Goal: Transaction & Acquisition: Purchase product/service

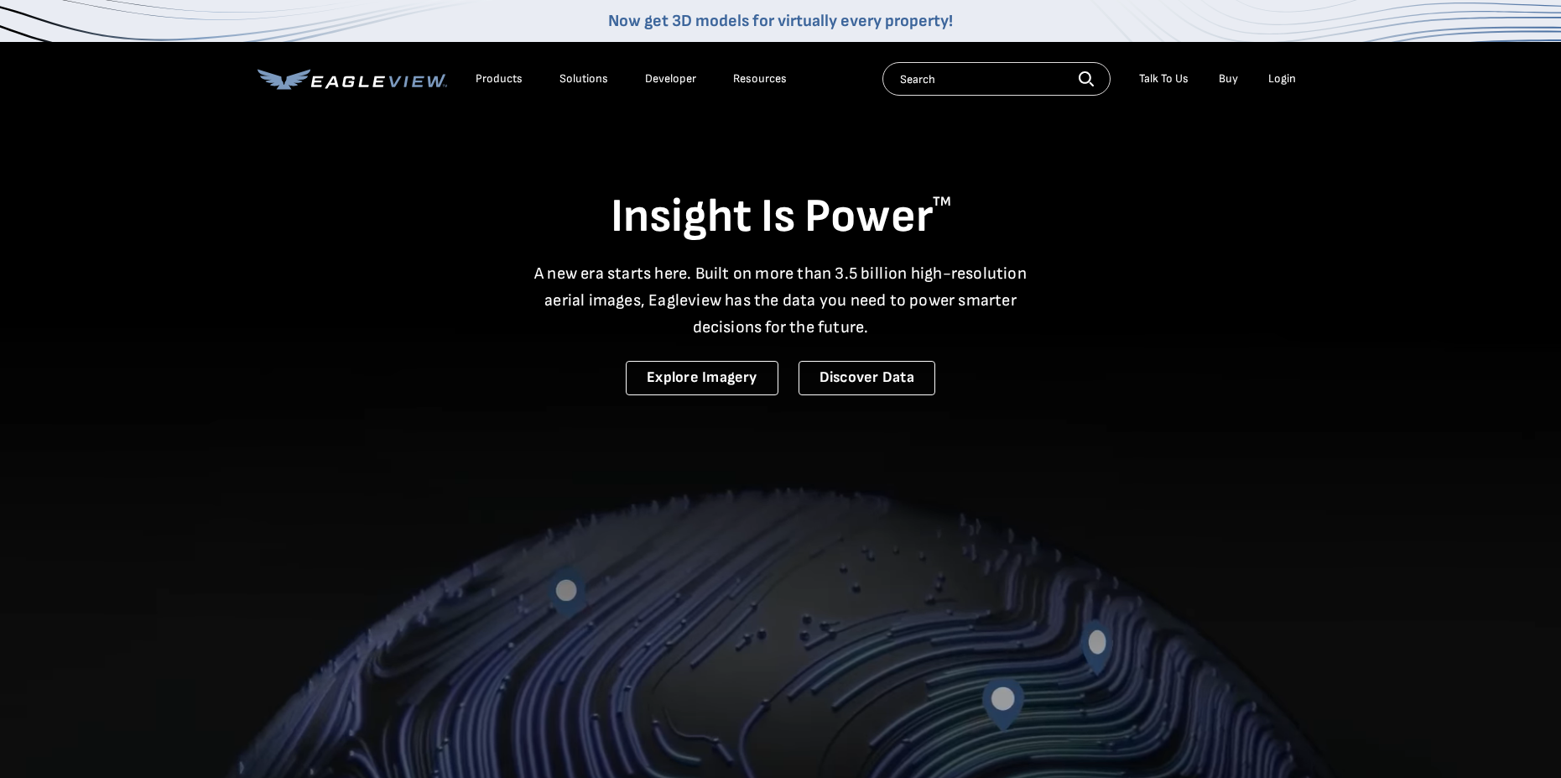
click at [1297, 76] on li "Login" at bounding box center [1282, 78] width 44 height 25
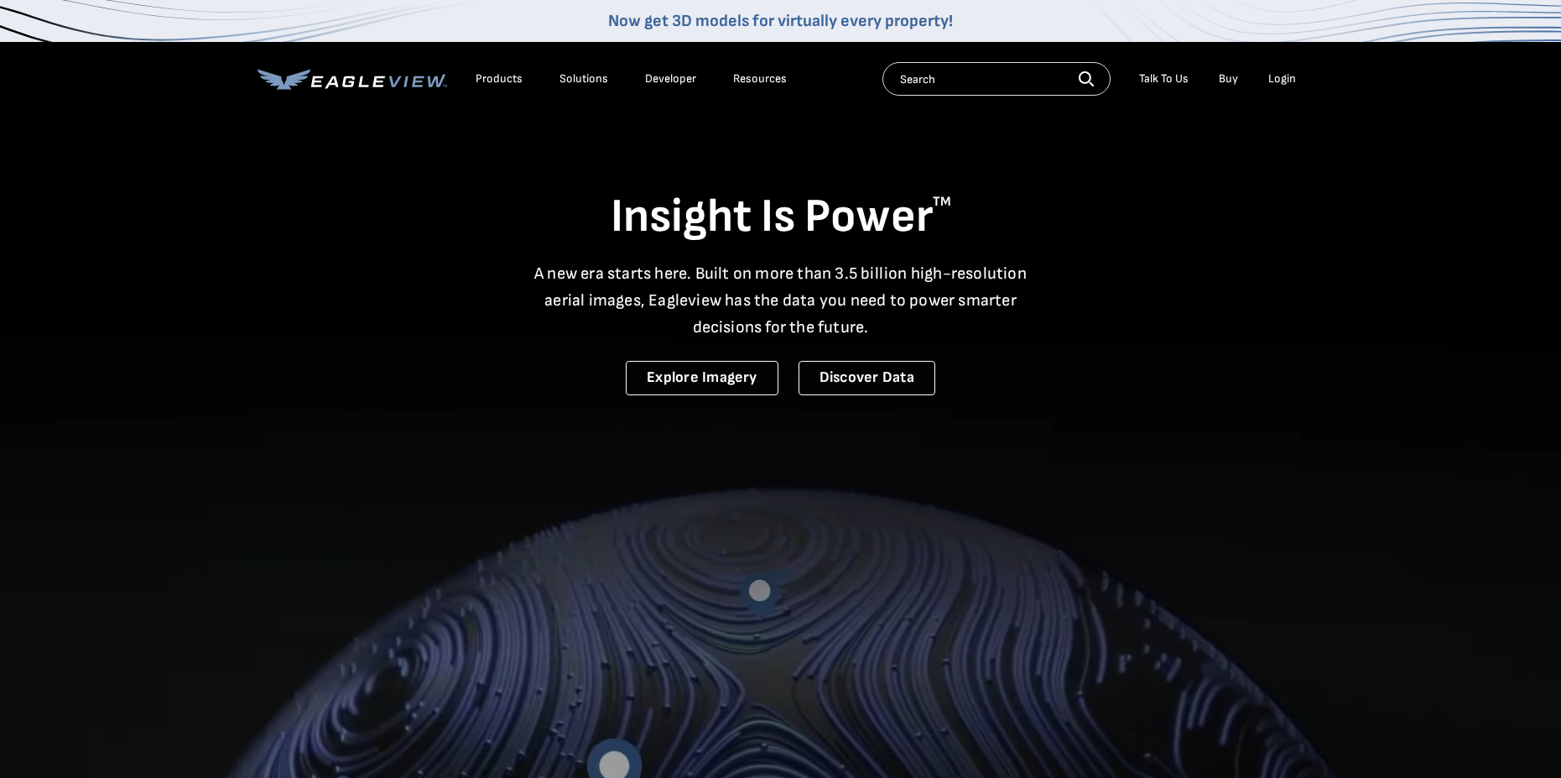
click at [1289, 77] on div "Login" at bounding box center [1282, 78] width 28 height 15
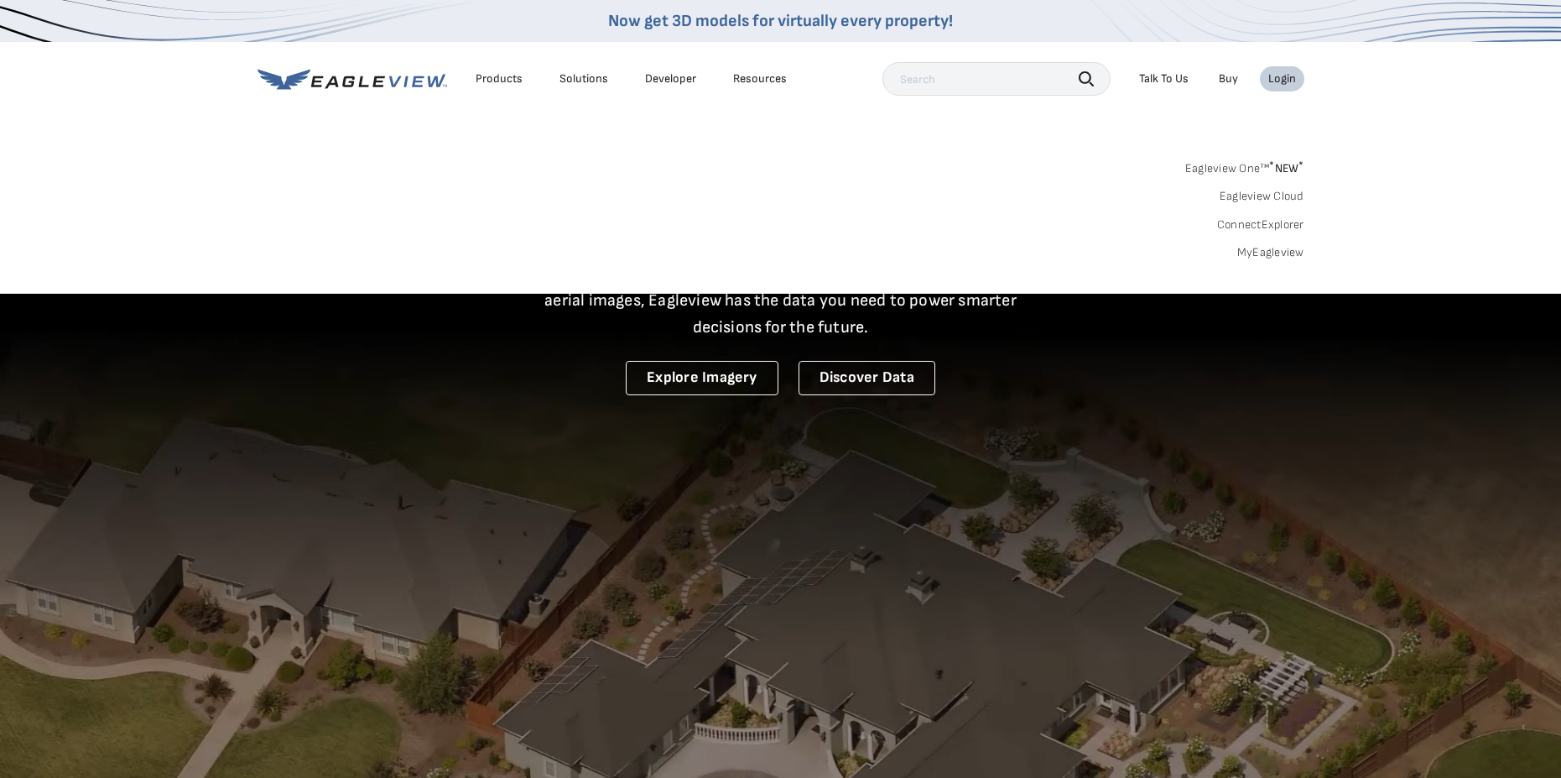
click at [1269, 251] on link "MyEagleview" at bounding box center [1270, 252] width 67 height 15
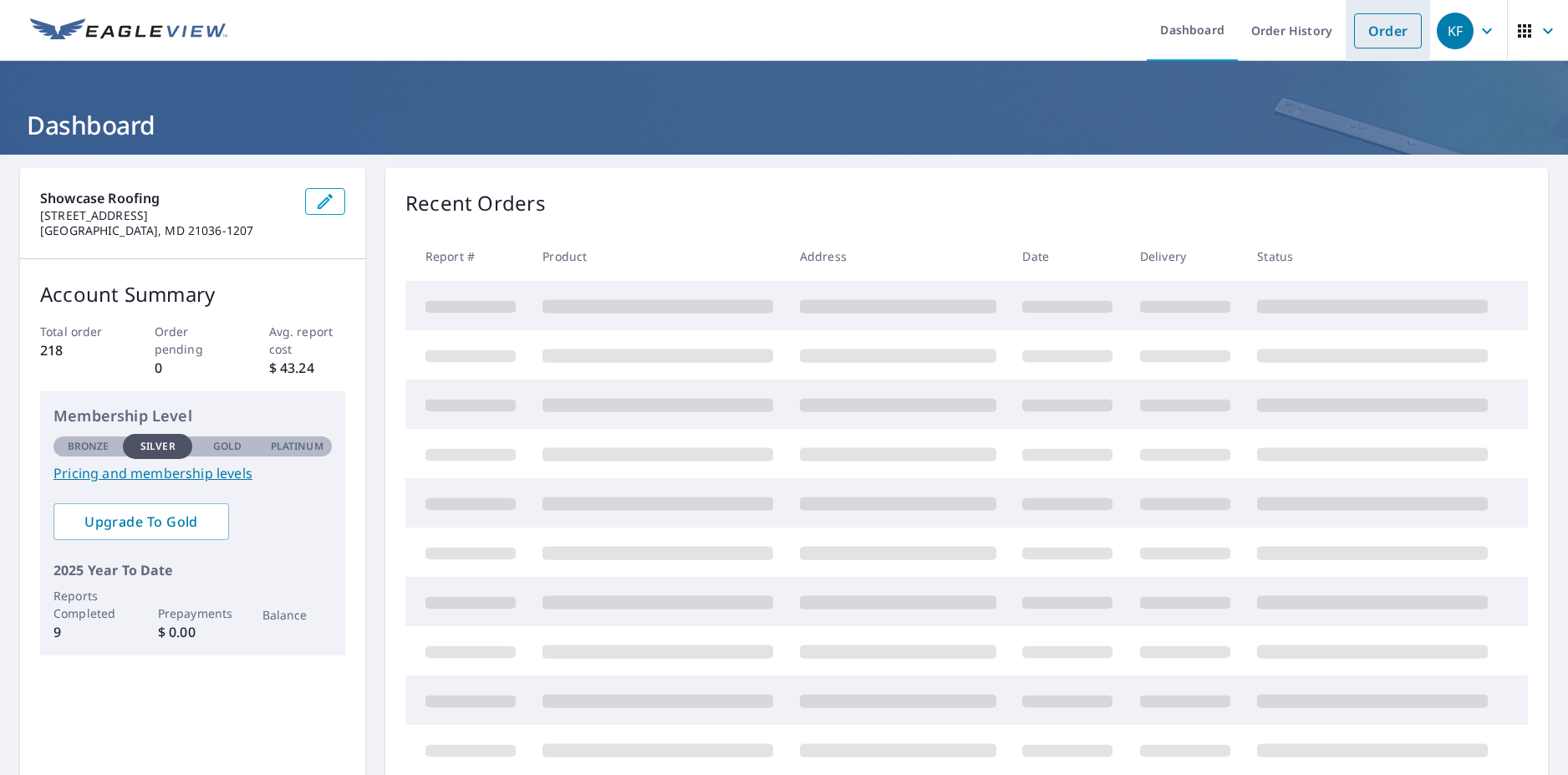
click at [1357, 24] on link "Order" at bounding box center [1388, 30] width 68 height 35
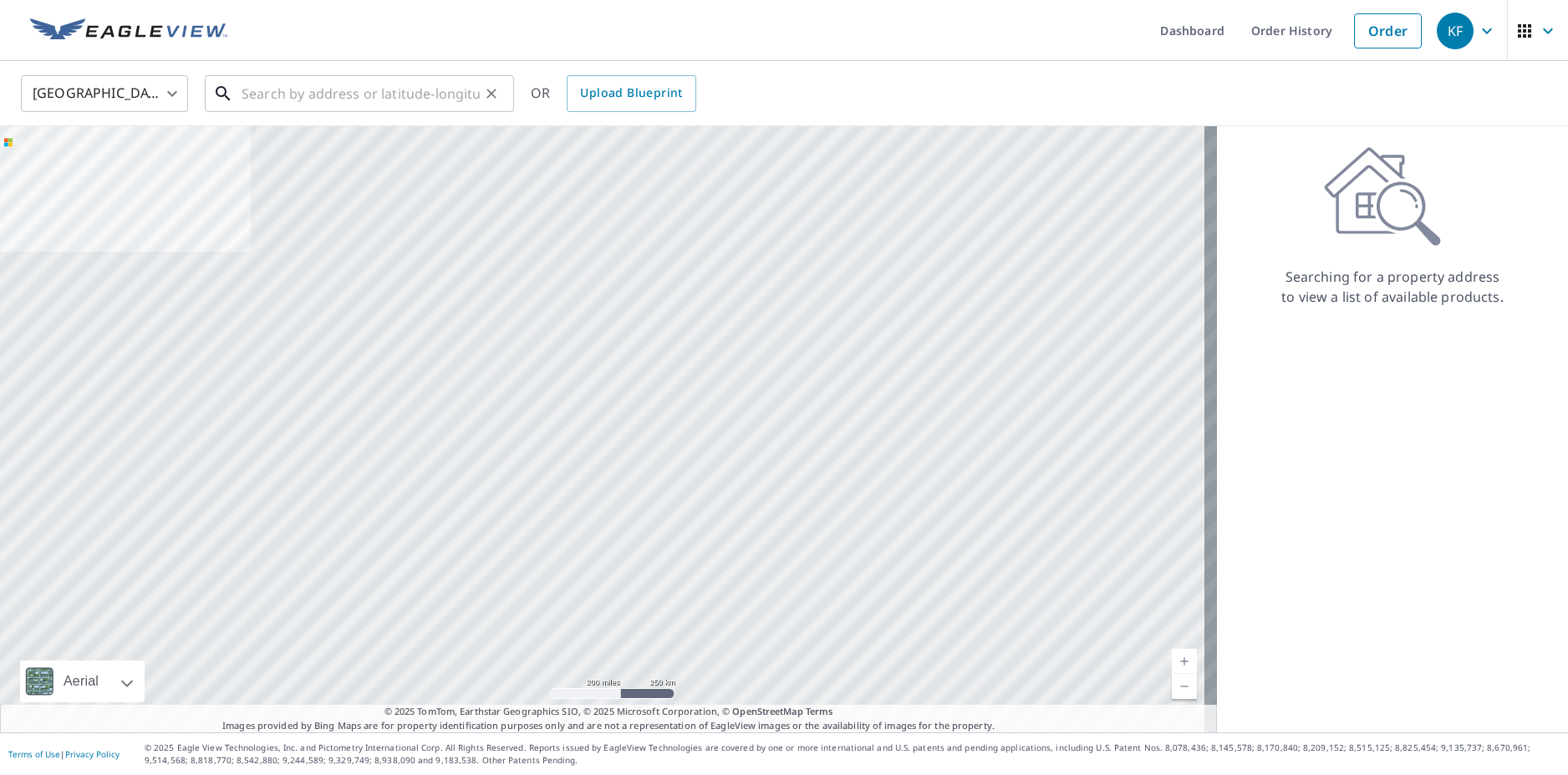
click at [443, 89] on input "text" at bounding box center [360, 93] width 238 height 47
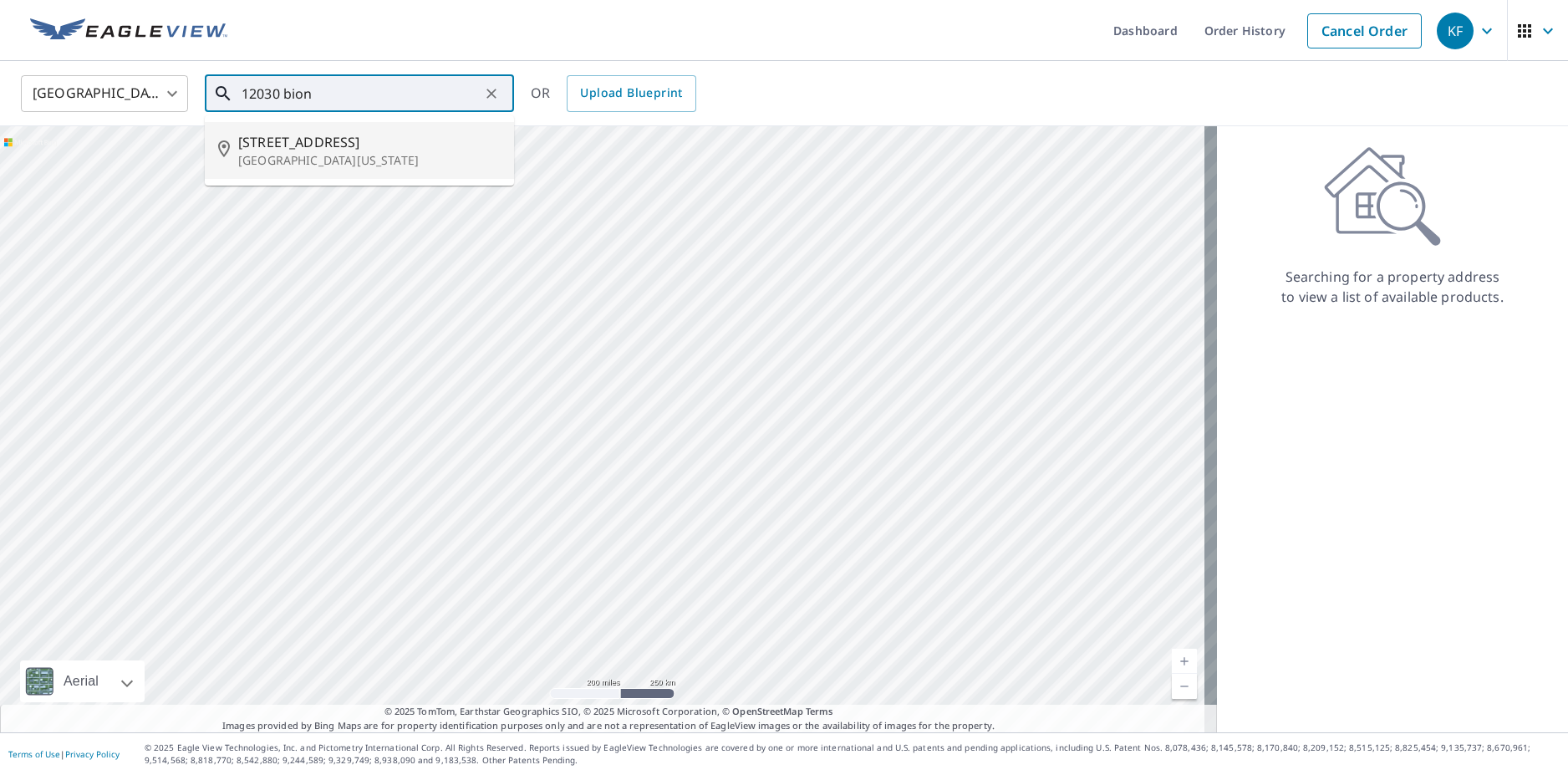
click at [307, 135] on span "12030 Bion Dr" at bounding box center [369, 142] width 262 height 20
type input "12030 Bion Dr Fort Washington, MD 20744"
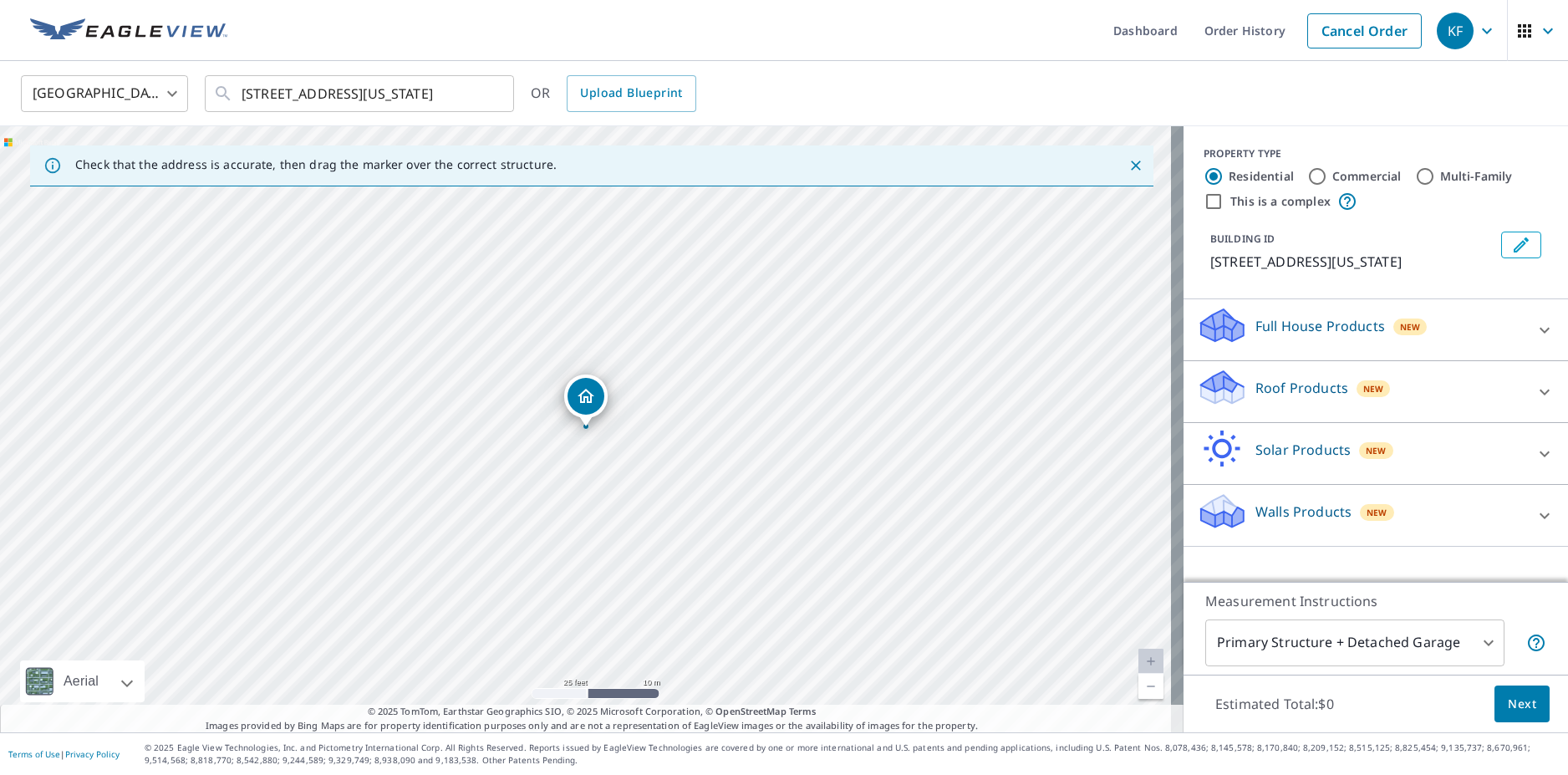
click at [1483, 392] on div "Roof Products New" at bounding box center [1360, 391] width 328 height 48
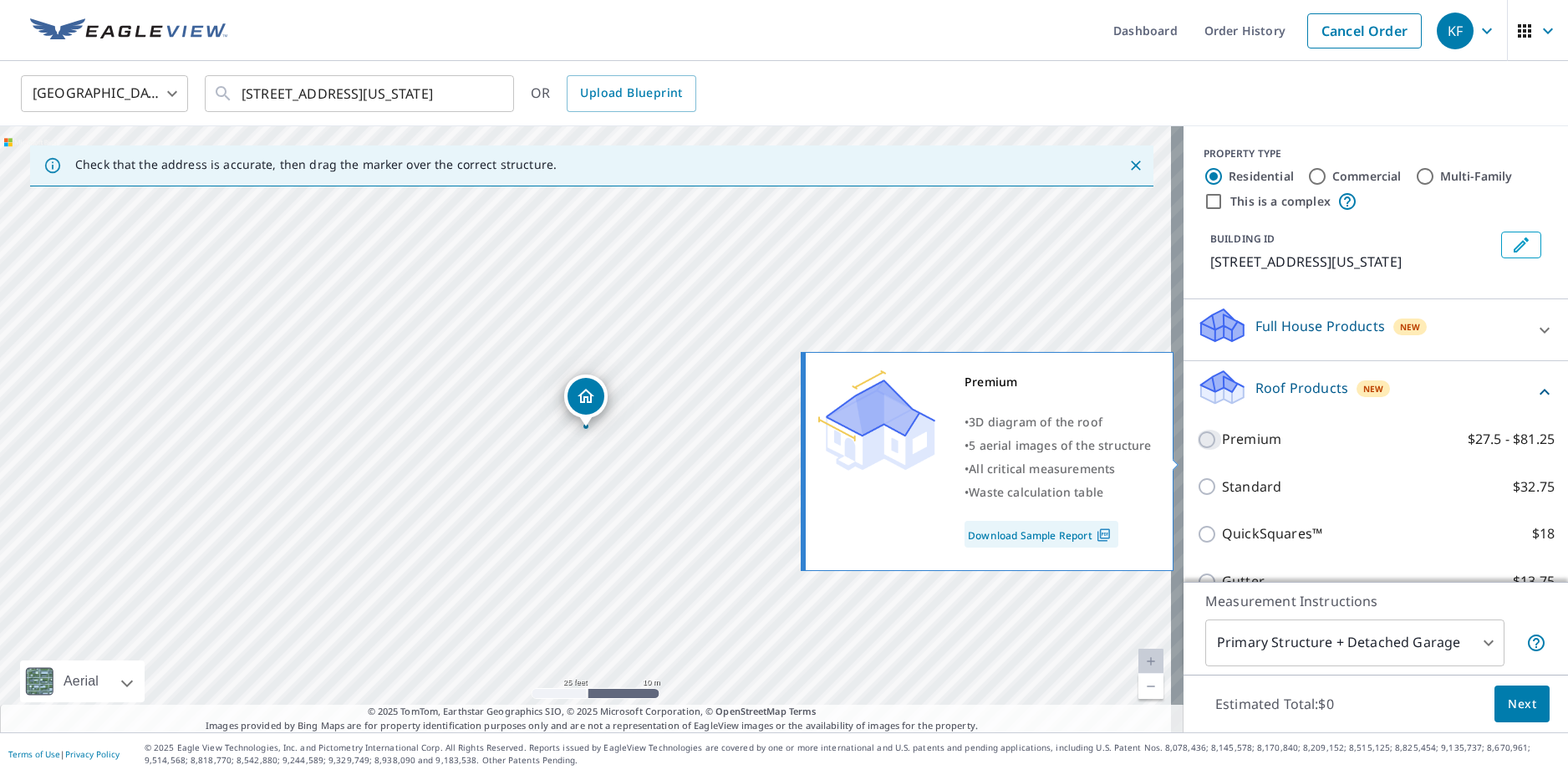
click at [1201, 449] on input "Premium $27.5 - $81.25" at bounding box center [1208, 439] width 25 height 20
checkbox input "true"
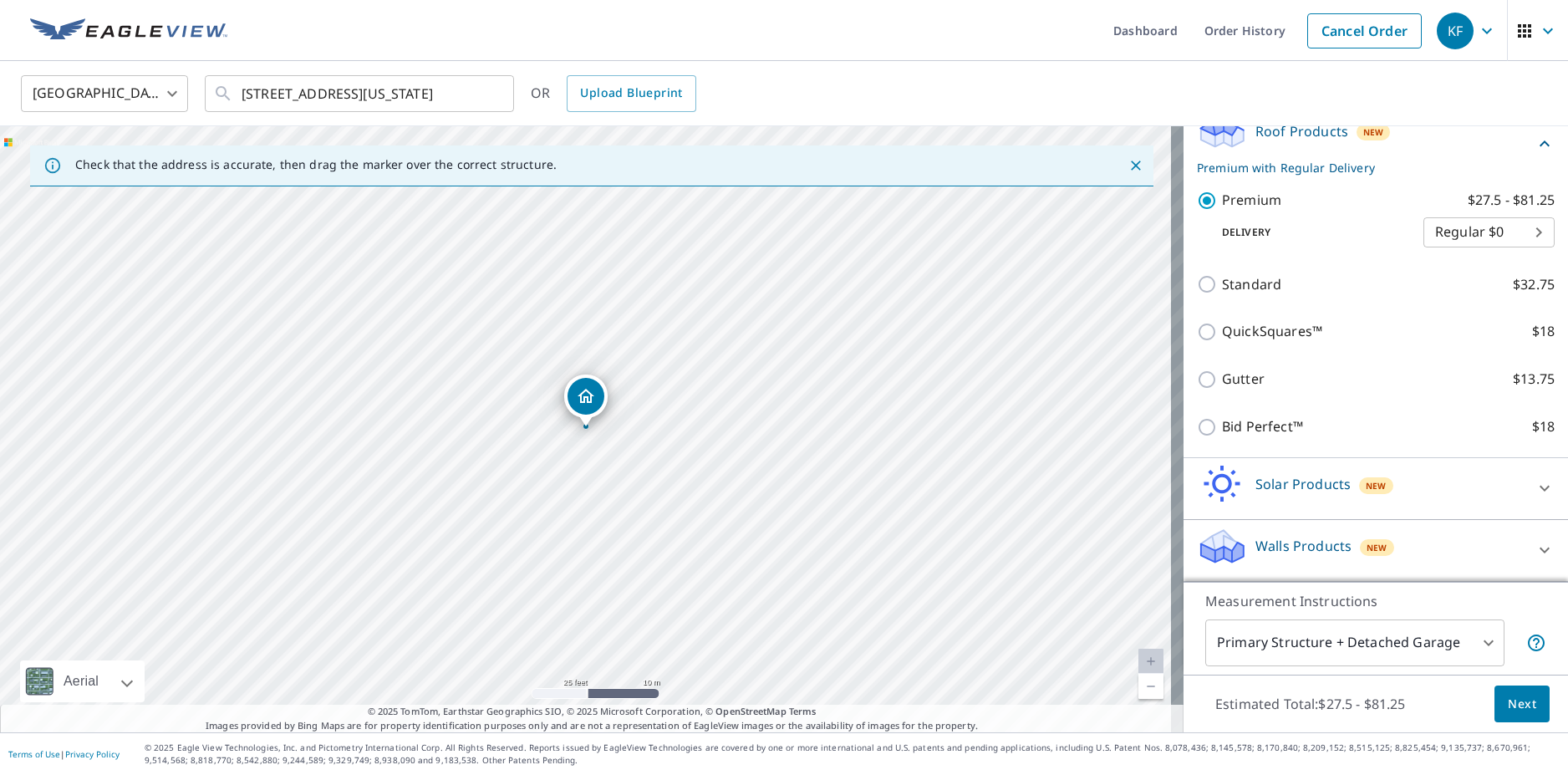
scroll to position [277, 0]
click at [1507, 706] on span "Next" at bounding box center [1521, 703] width 29 height 21
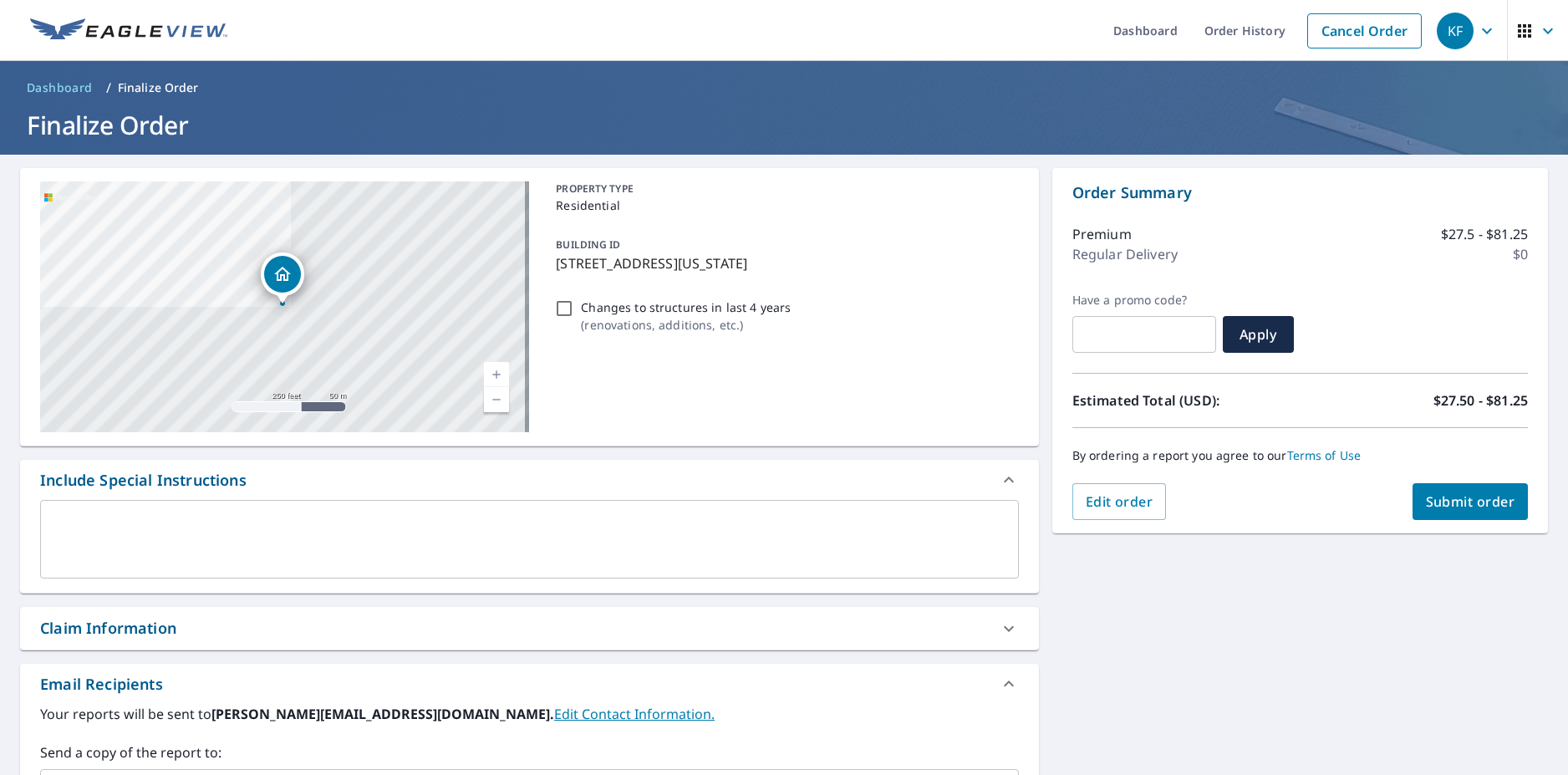
click at [211, 631] on div "Claim Information" at bounding box center [514, 628] width 948 height 23
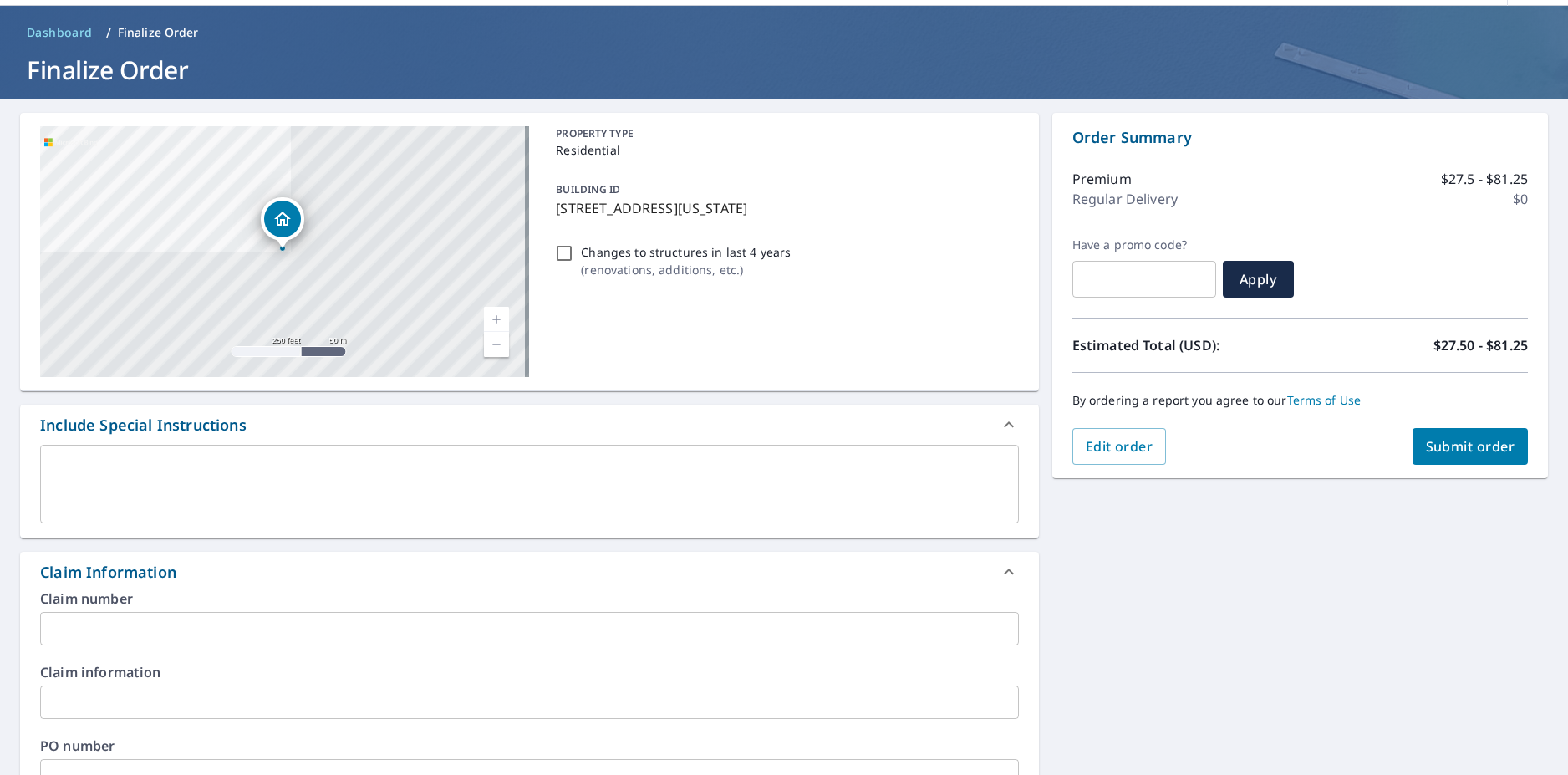
scroll to position [167, 0]
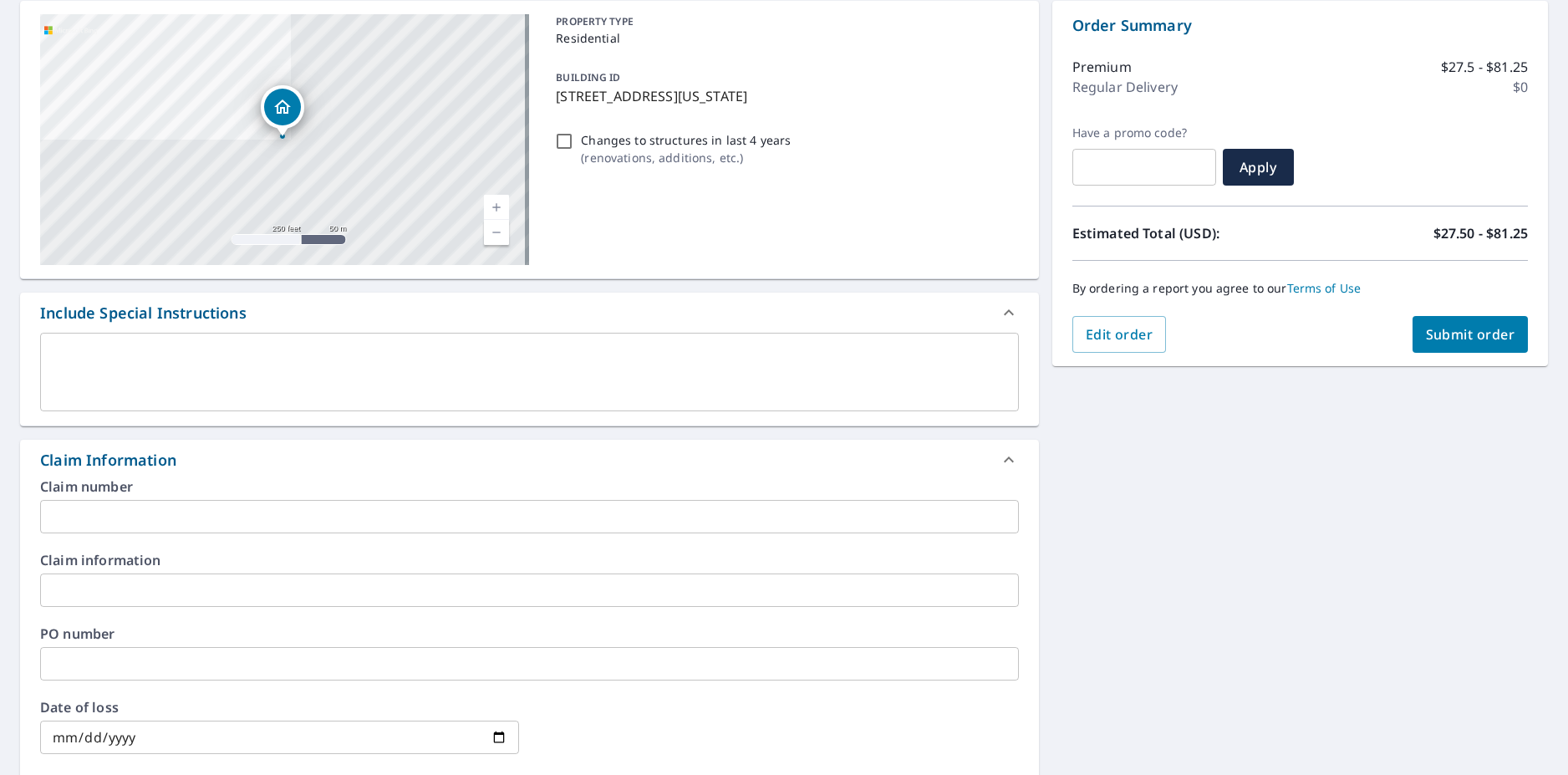
click at [152, 519] on input "text" at bounding box center [529, 517] width 978 height 34
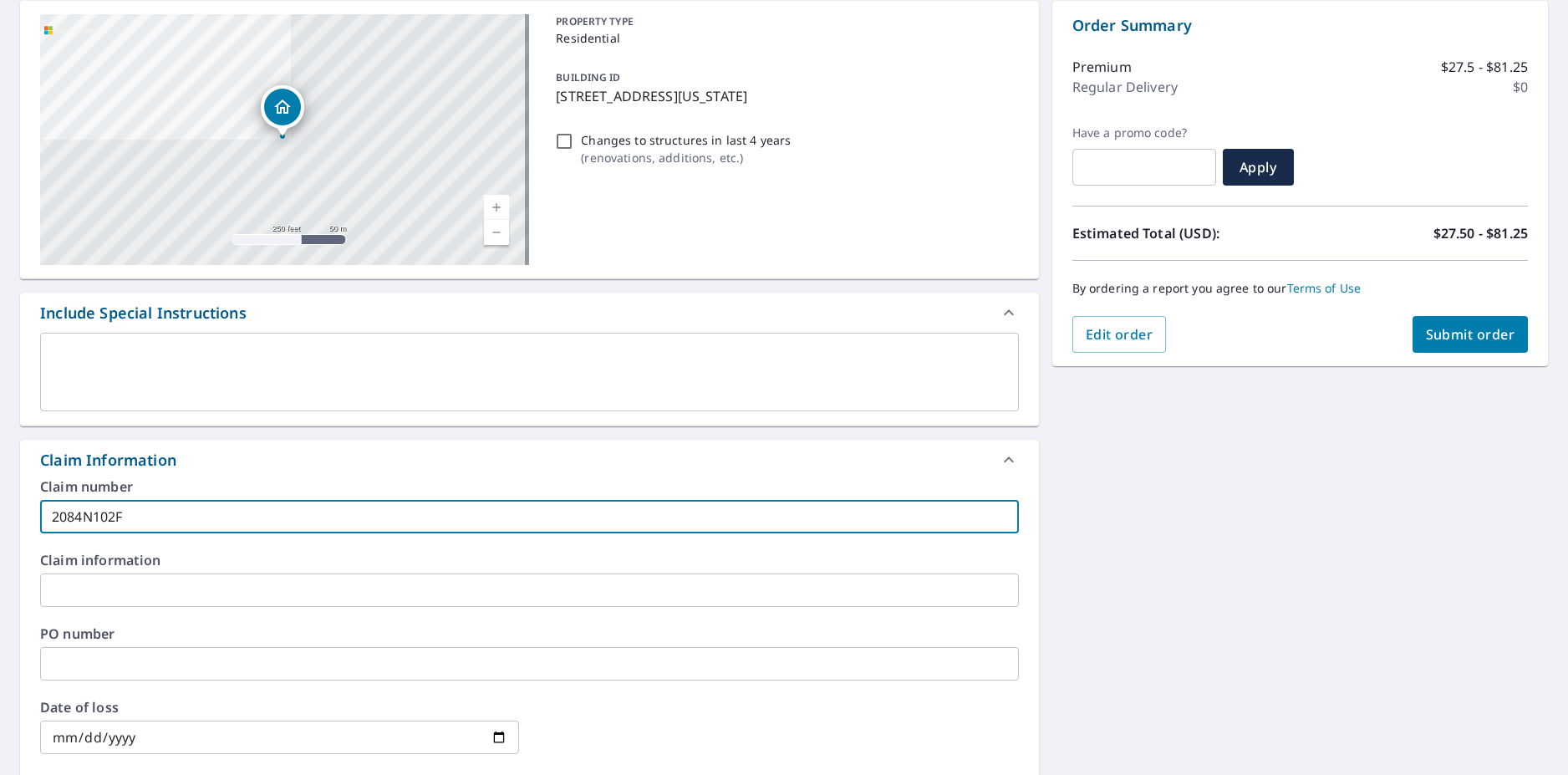
type input "2084N102F"
click at [492, 734] on input "date" at bounding box center [279, 737] width 479 height 34
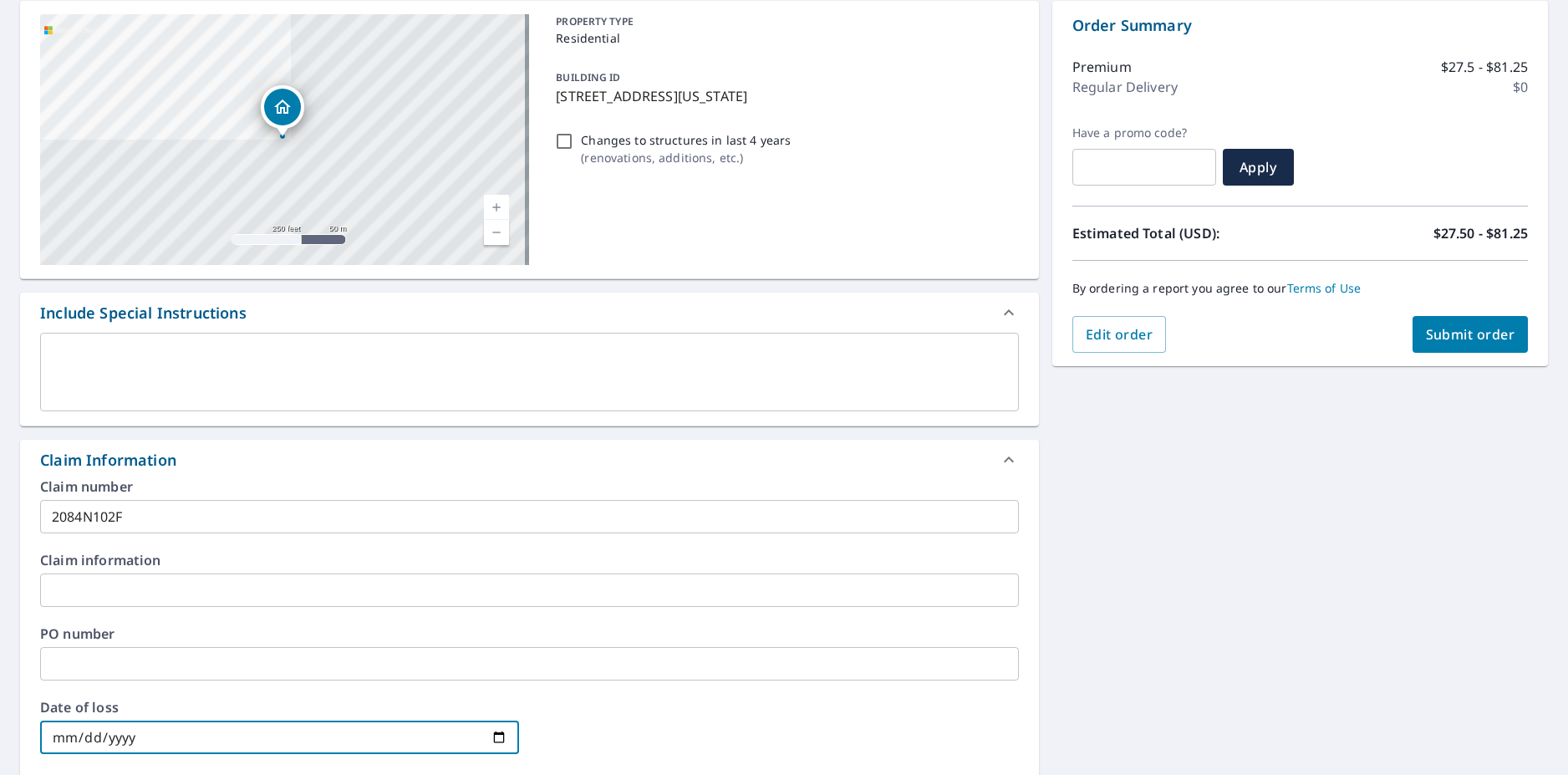
type input "2025-05-09"
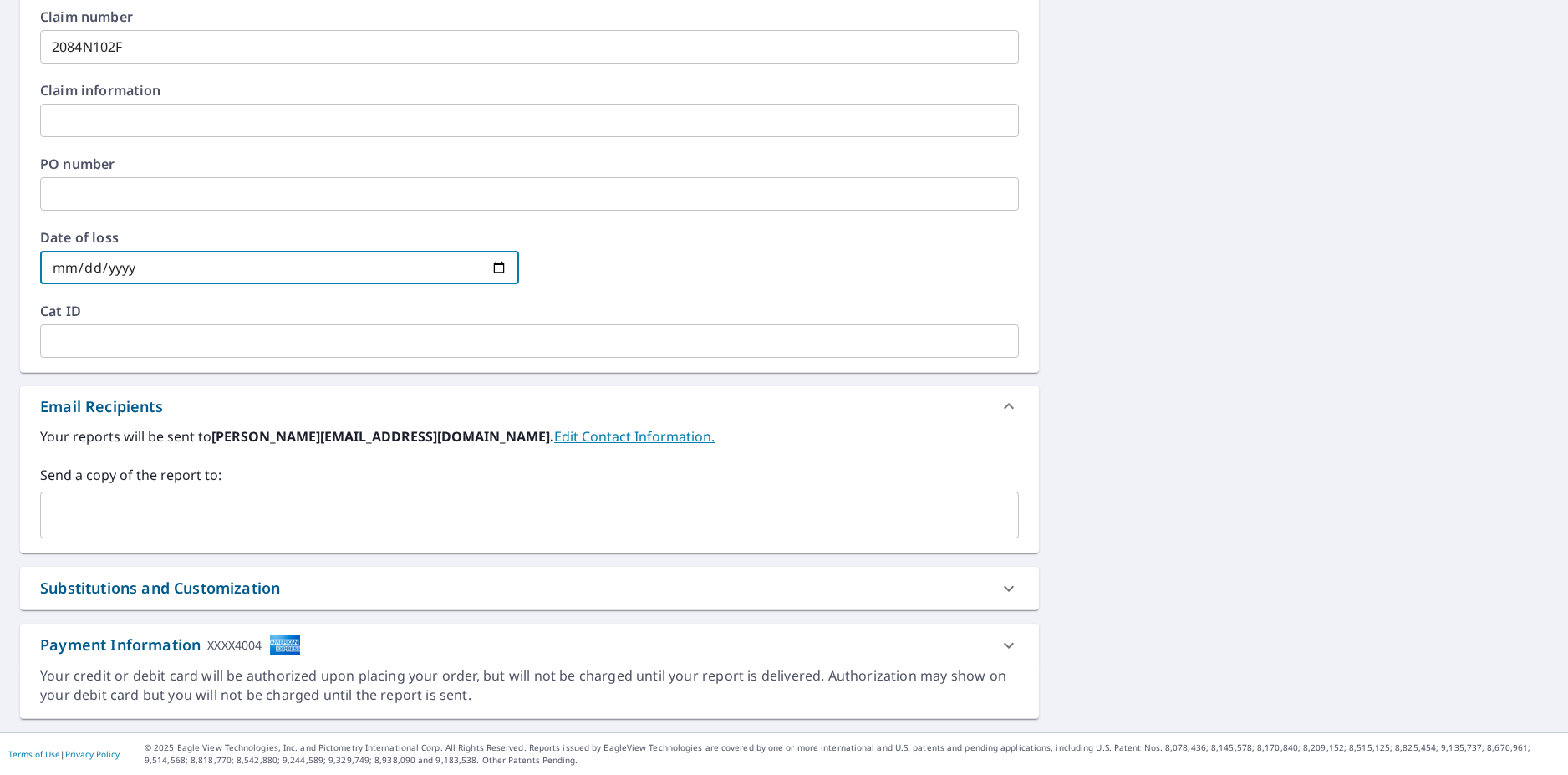
scroll to position [52, 0]
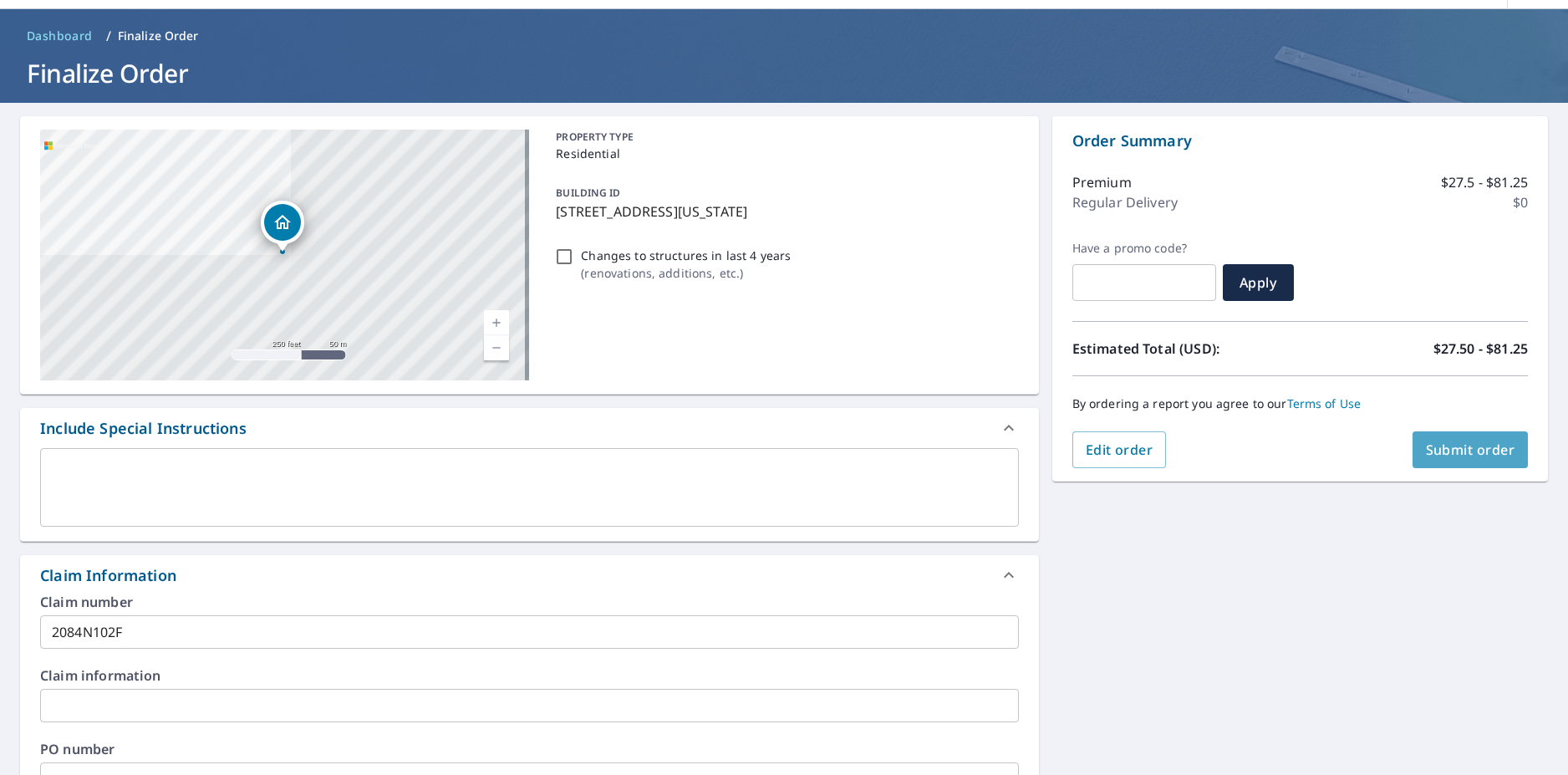
click at [1469, 446] on span "Submit order" at bounding box center [1470, 449] width 90 height 18
